Goal: Task Accomplishment & Management: Complete application form

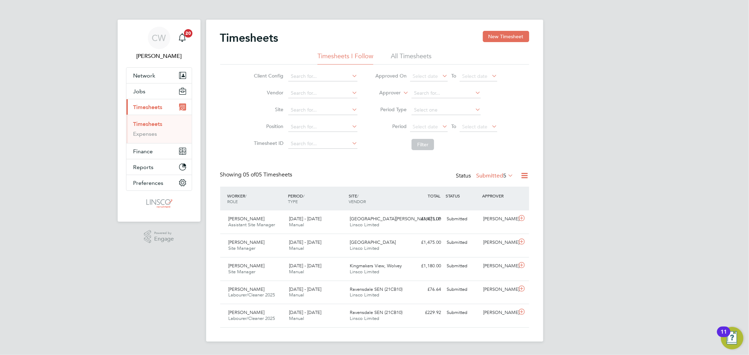
click at [405, 55] on li "All Timesheets" at bounding box center [411, 58] width 41 height 13
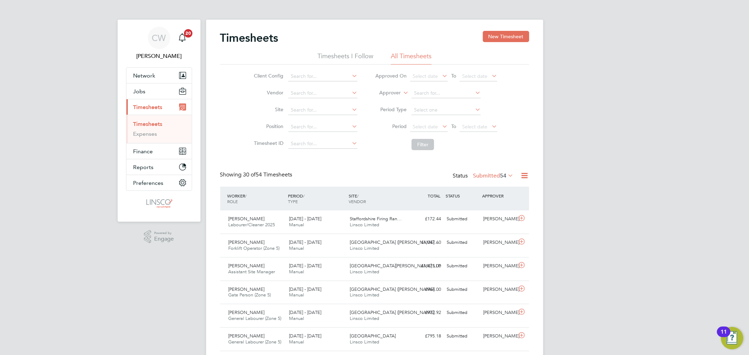
drag, startPoint x: 338, startPoint y: 55, endPoint x: 360, endPoint y: 68, distance: 25.5
click at [338, 55] on li "Timesheets I Follow" at bounding box center [345, 58] width 56 height 13
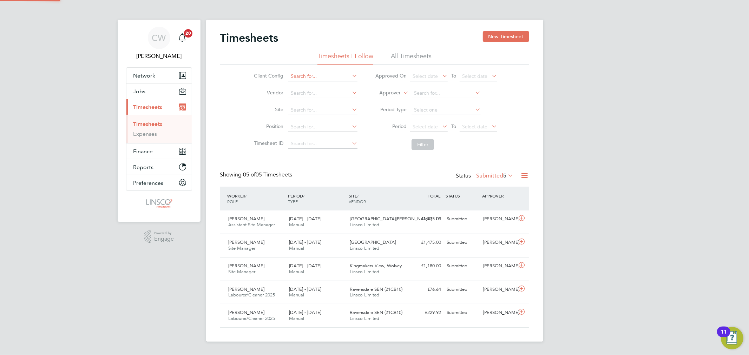
scroll to position [18, 61]
click at [514, 35] on button "New Timesheet" at bounding box center [506, 36] width 46 height 11
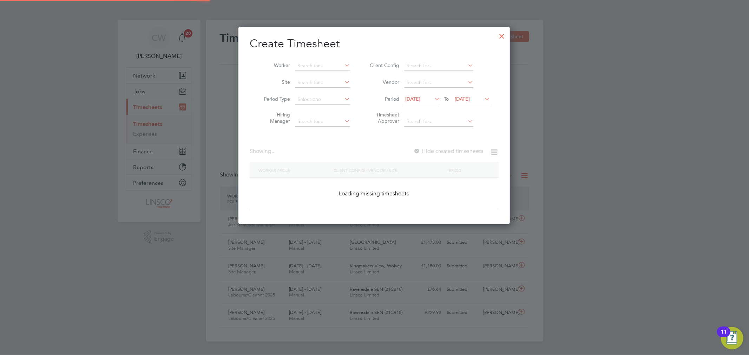
scroll to position [1345, 272]
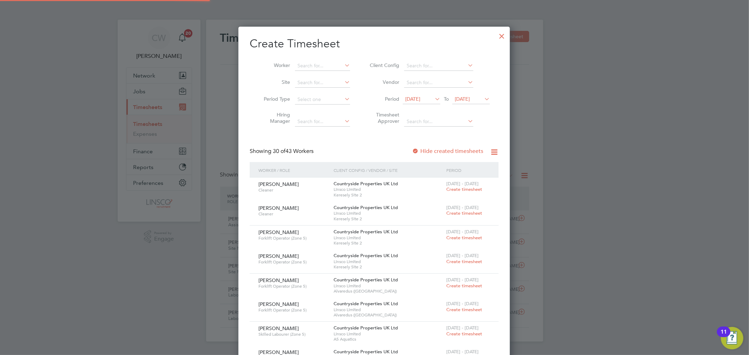
click at [321, 60] on li "Worker" at bounding box center [304, 66] width 109 height 17
click at [309, 66] on input at bounding box center [322, 66] width 55 height 10
drag, startPoint x: 327, startPoint y: 74, endPoint x: 349, endPoint y: 78, distance: 22.1
click at [327, 74] on li "Steven R eynolds" at bounding box center [328, 75] width 68 height 9
type input "Steven Reynolds"
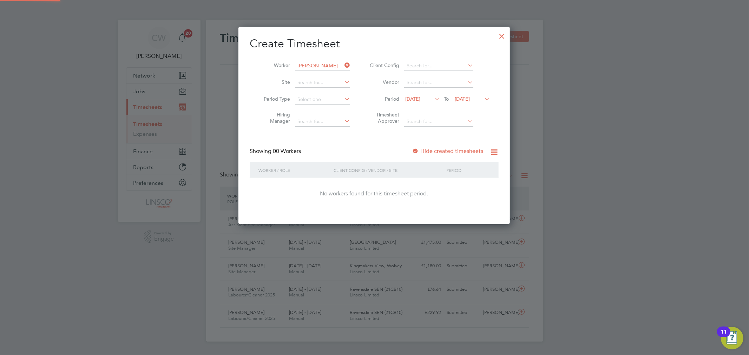
scroll to position [198, 272]
click at [463, 149] on label "Hide created timesheets" at bounding box center [447, 151] width 71 height 7
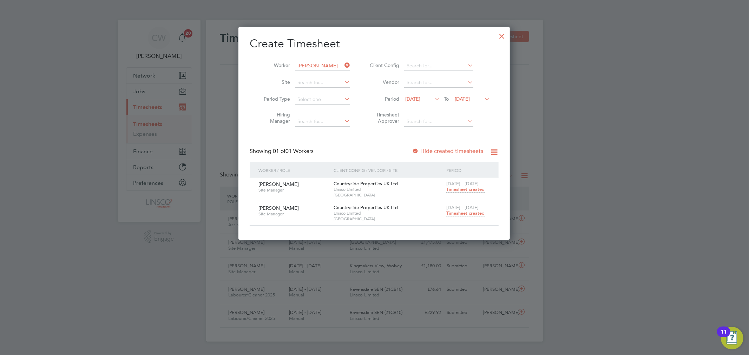
click at [462, 213] on span "Timesheet created" at bounding box center [465, 213] width 38 height 6
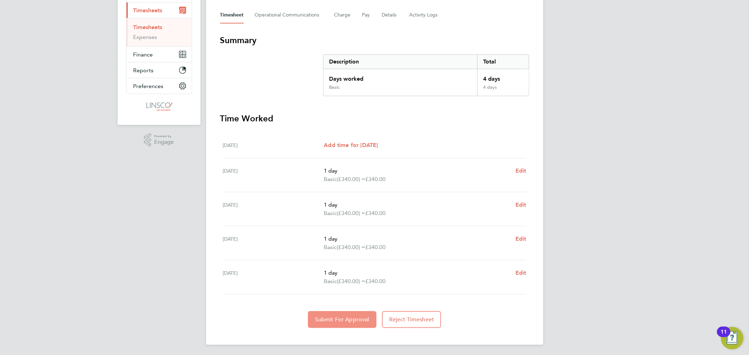
click at [350, 317] on span "Submit For Approval" at bounding box center [342, 319] width 54 height 7
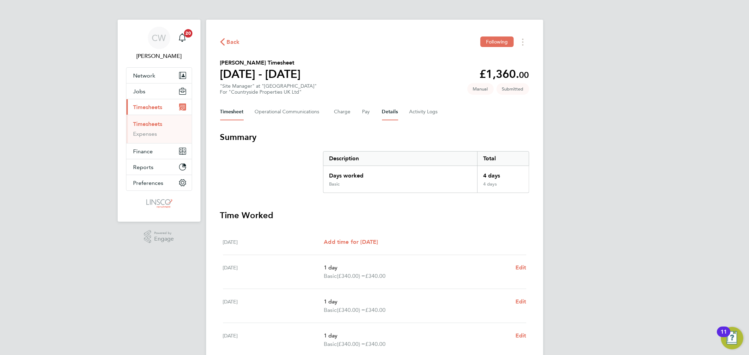
click at [393, 113] on button "Details" at bounding box center [390, 112] width 16 height 17
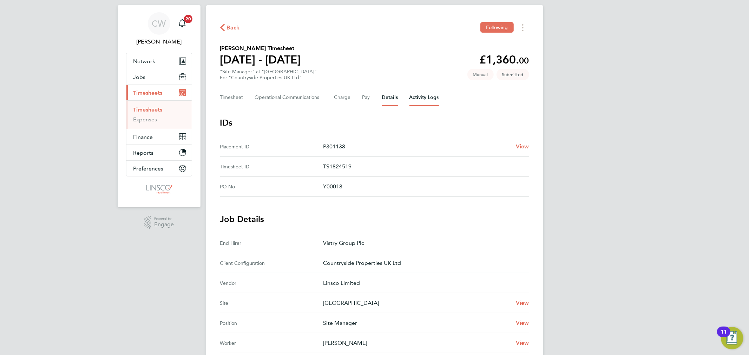
click at [416, 96] on Logs-tab "Activity Logs" at bounding box center [423, 97] width 29 height 17
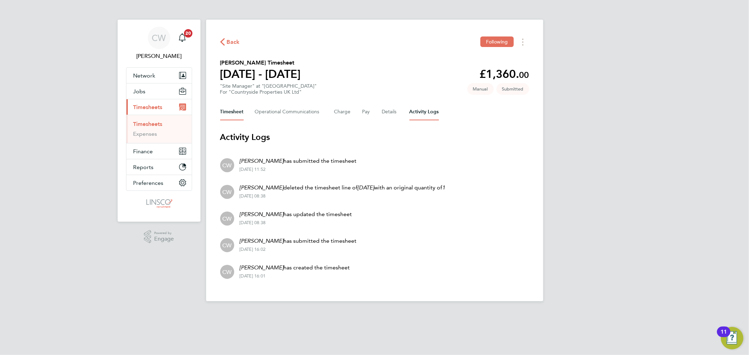
click at [236, 113] on button "Timesheet" at bounding box center [232, 112] width 24 height 17
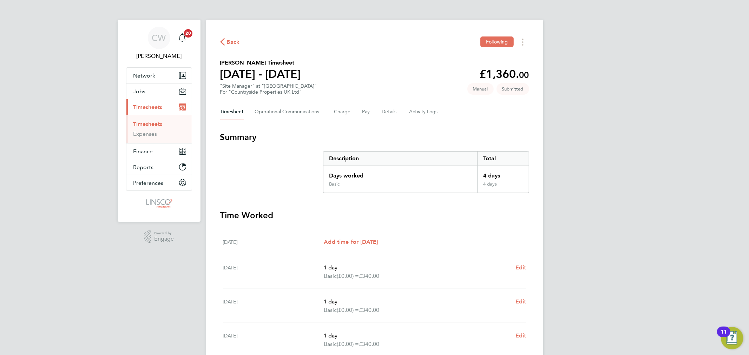
click at [229, 36] on div "Back Following Steven Reynolds's Timesheet 15 - 21 Sept 2025 £1,360. 00 "Site M…" at bounding box center [374, 231] width 337 height 422
drag, startPoint x: 230, startPoint y: 40, endPoint x: 334, endPoint y: 74, distance: 109.9
click at [230, 40] on span "Back" at bounding box center [233, 42] width 13 height 8
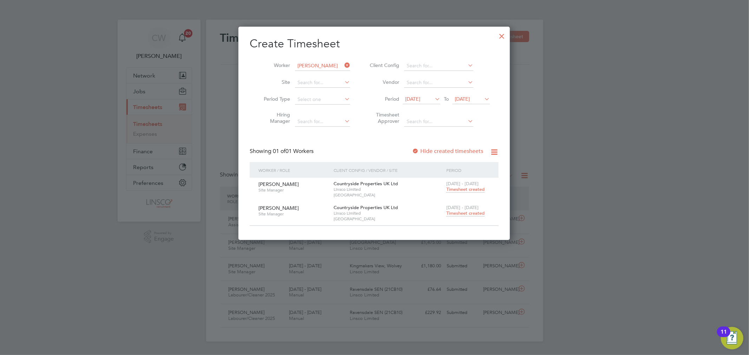
click at [498, 35] on div at bounding box center [501, 34] width 13 height 13
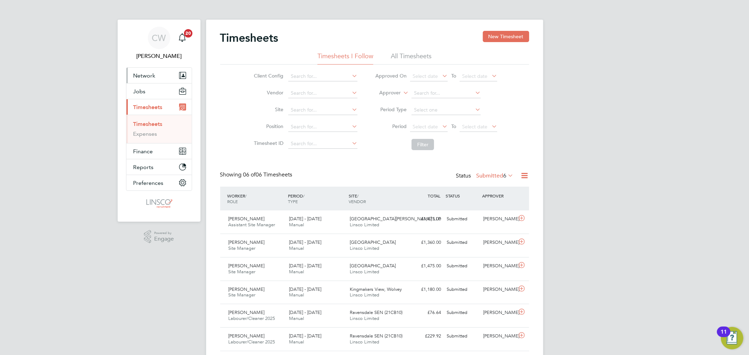
click at [146, 75] on span "Network" at bounding box center [144, 75] width 22 height 7
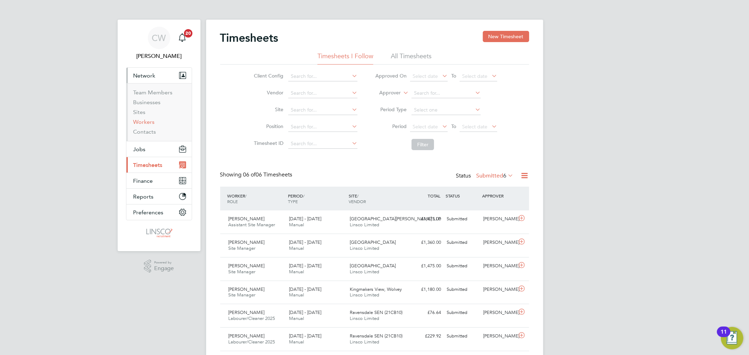
click at [146, 121] on link "Workers" at bounding box center [143, 122] width 21 height 7
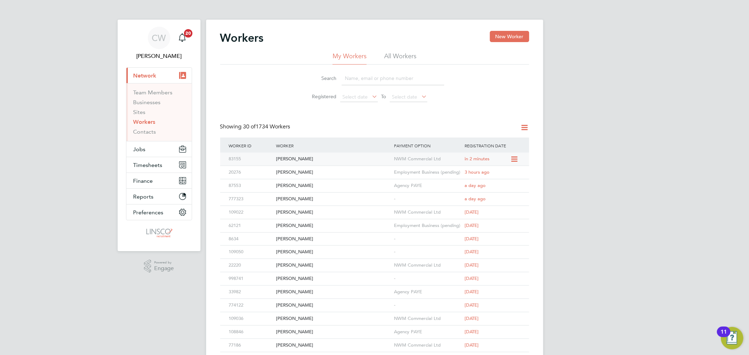
click at [444, 162] on div "NWM Commercial Ltd" at bounding box center [427, 159] width 71 height 13
click at [149, 162] on span "Timesheets" at bounding box center [147, 165] width 29 height 7
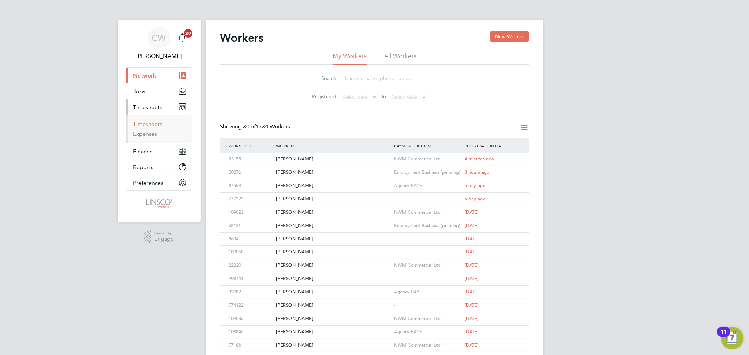
click at [151, 125] on link "Timesheets" at bounding box center [147, 124] width 29 height 7
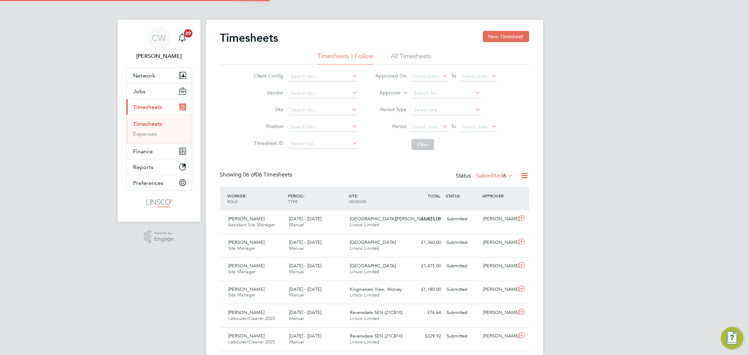
scroll to position [18, 61]
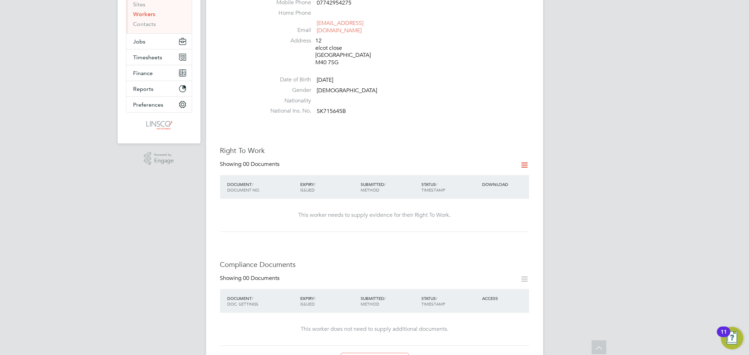
scroll to position [117, 0]
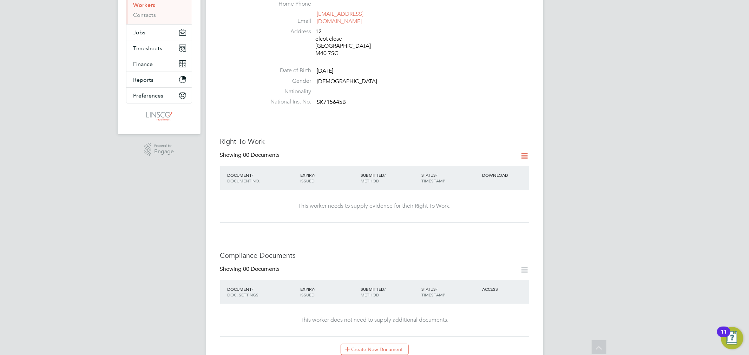
click at [527, 152] on icon at bounding box center [524, 156] width 9 height 9
click at [477, 164] on li "Add Right To Work Document" at bounding box center [485, 166] width 85 height 10
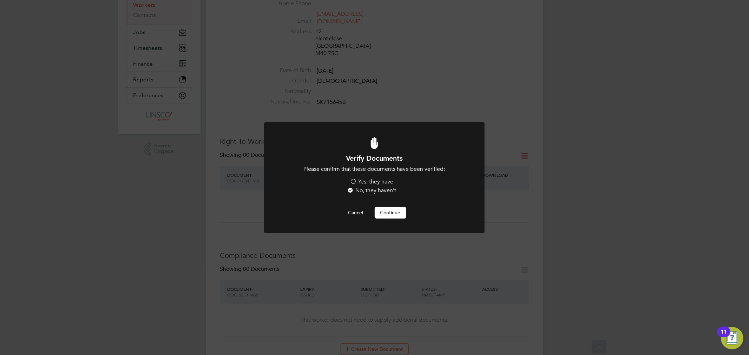
scroll to position [0, 0]
click at [372, 178] on label "Yes, they have" at bounding box center [372, 181] width 44 height 7
click at [0, 0] on input "Yes, they have" at bounding box center [0, 0] width 0 height 0
click at [385, 212] on button "Continue" at bounding box center [391, 212] width 32 height 11
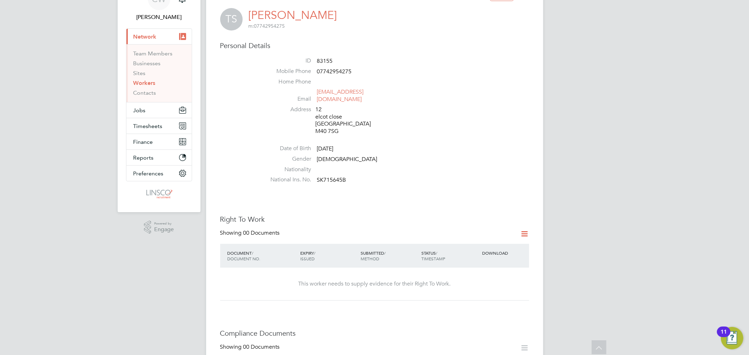
scroll to position [195, 0]
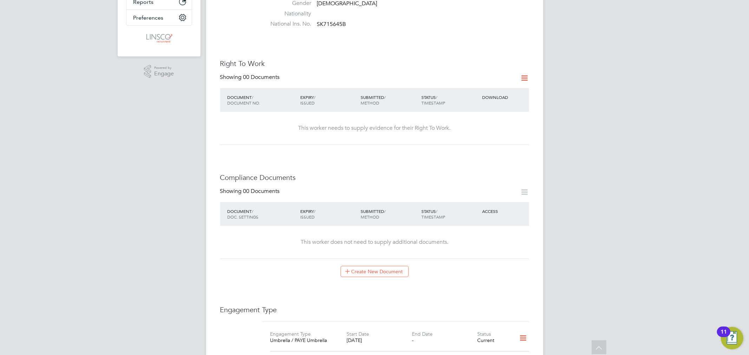
click at [518, 74] on div at bounding box center [522, 78] width 14 height 9
click at [522, 74] on icon at bounding box center [524, 78] width 9 height 9
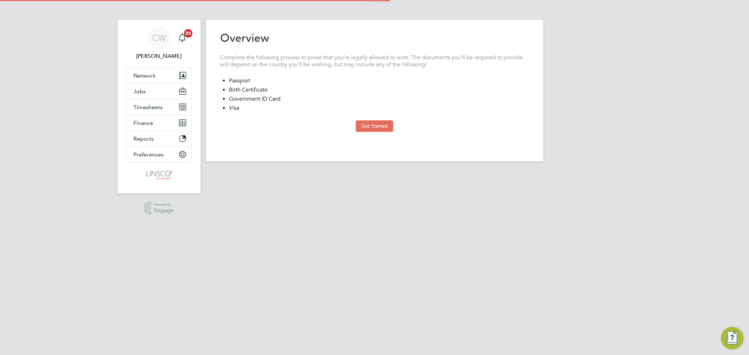
type input "[GEOGRAPHIC_DATA]"
click at [374, 126] on button "Get Started" at bounding box center [375, 125] width 38 height 11
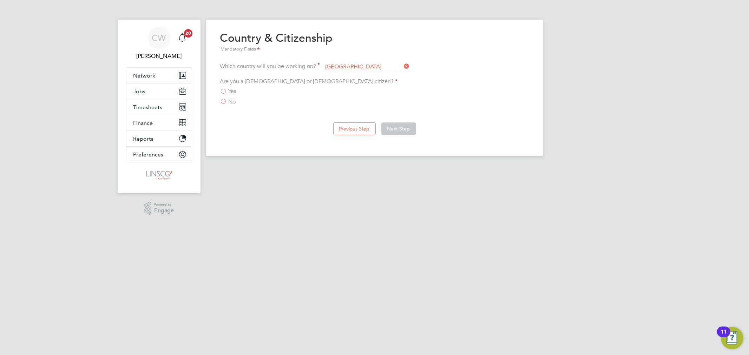
click at [230, 99] on span "No" at bounding box center [232, 101] width 7 height 7
click at [0, 0] on input "No" at bounding box center [0, 0] width 0 height 0
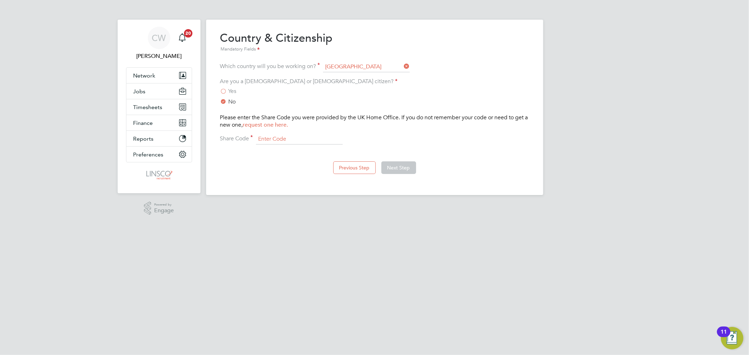
drag, startPoint x: 272, startPoint y: 139, endPoint x: 276, endPoint y: 139, distance: 3.5
click at [272, 139] on input at bounding box center [299, 139] width 87 height 11
type input "WZ5DTF6EW"
click at [395, 163] on button "Next Step" at bounding box center [398, 167] width 35 height 13
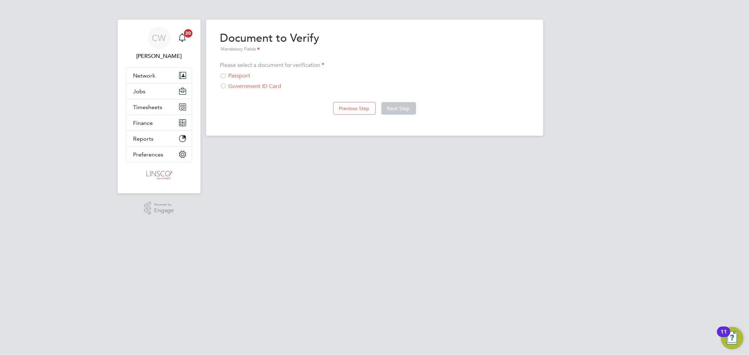
click at [244, 87] on div "Government ID Card" at bounding box center [374, 86] width 309 height 7
click at [399, 111] on button "Next Step" at bounding box center [398, 108] width 35 height 13
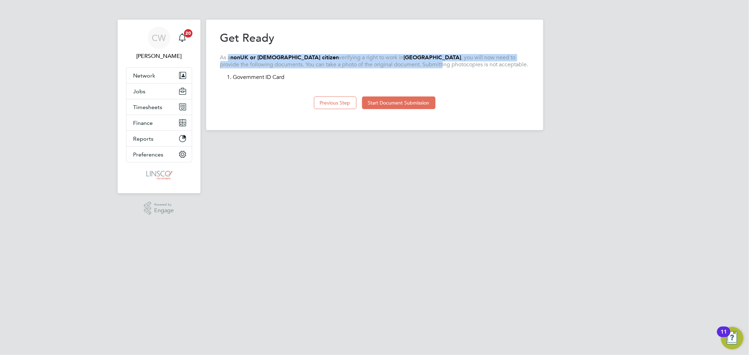
drag, startPoint x: 228, startPoint y: 57, endPoint x: 390, endPoint y: 66, distance: 161.7
click at [390, 66] on p "As a non UK or [DEMOGRAPHIC_DATA] citizen verifying a right to work in [DEMOGRA…" at bounding box center [374, 61] width 309 height 15
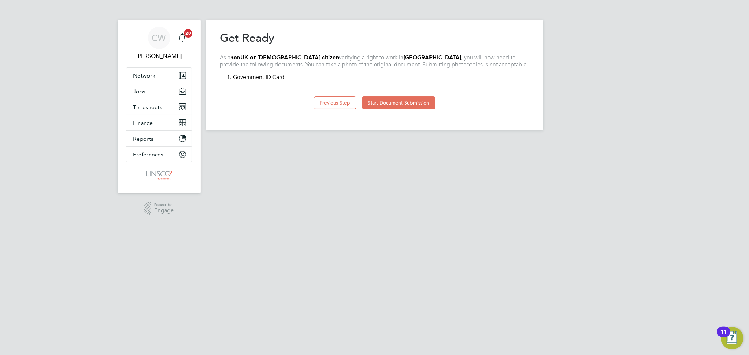
click at [372, 78] on li "1. Government ID Card" at bounding box center [378, 81] width 302 height 14
click at [410, 106] on button "Start Document Submission" at bounding box center [398, 103] width 73 height 13
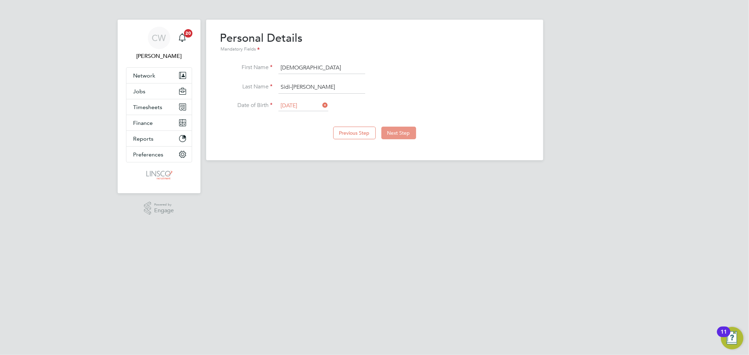
click at [408, 134] on button "Next Step" at bounding box center [398, 133] width 35 height 13
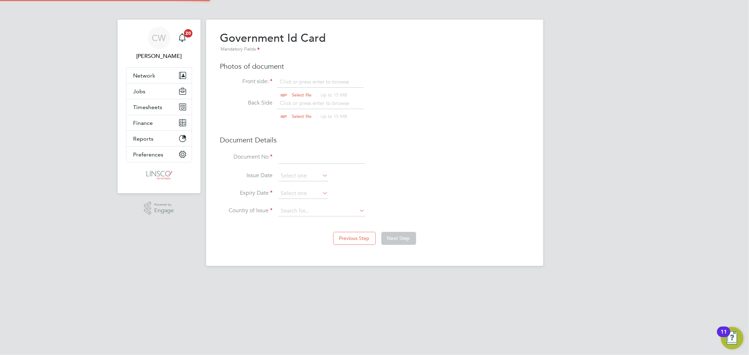
scroll to position [9, 87]
